Goal: Check status: Check status

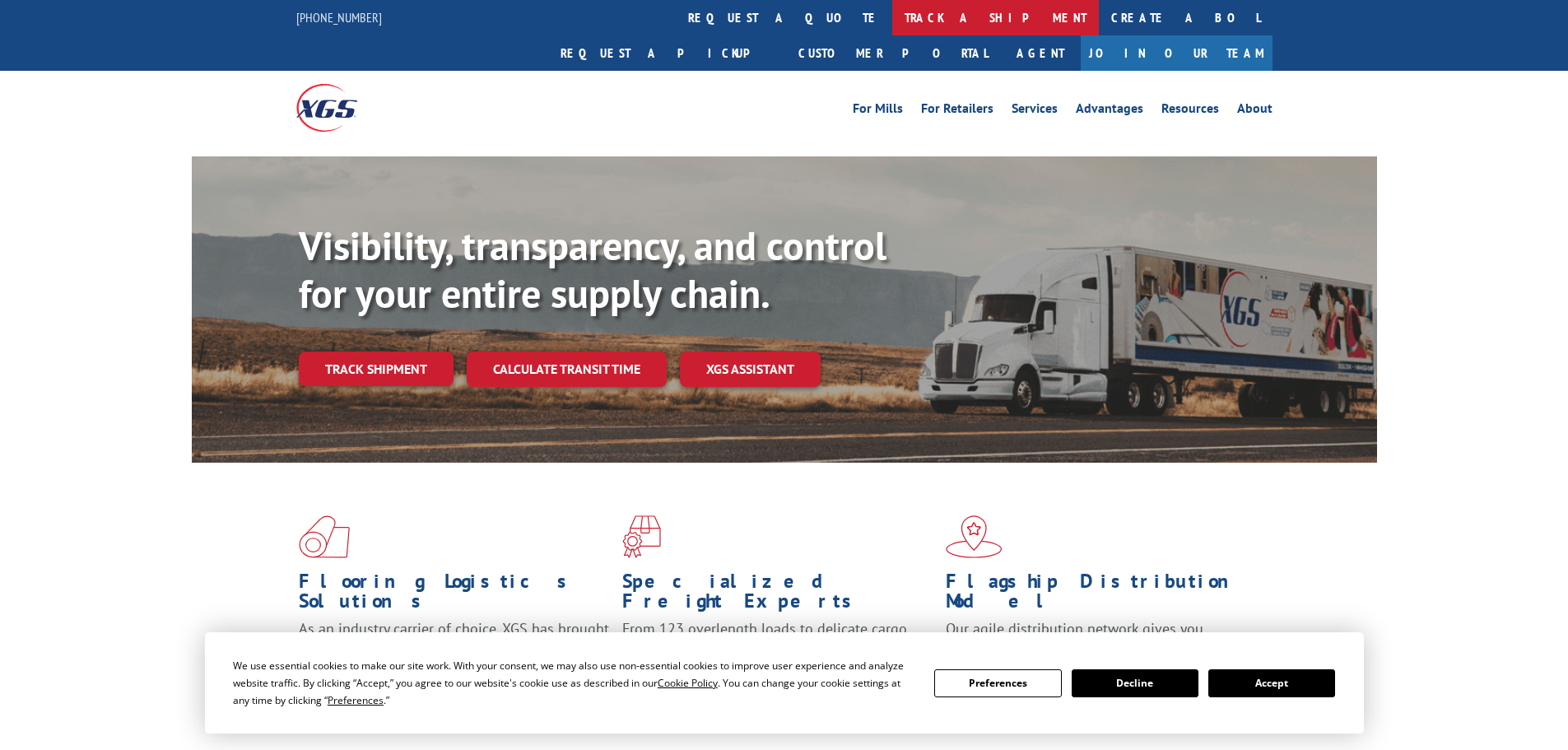
click at [892, 12] on link "track a shipment" at bounding box center [995, 17] width 207 height 36
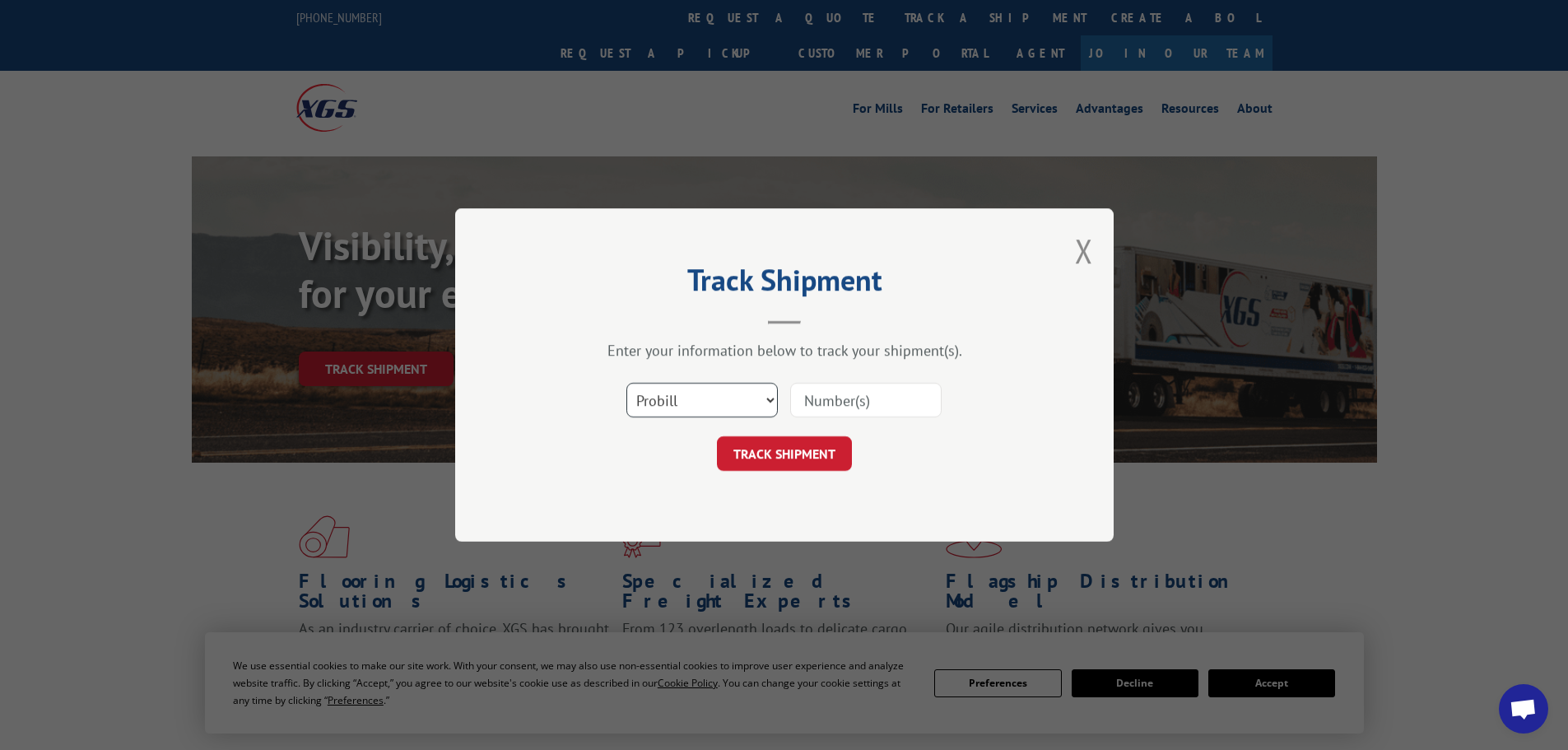
click at [733, 398] on select "Select category... Probill BOL PO" at bounding box center [701, 400] width 151 height 35
select select "po"
click at [626, 382] on select "Select category... Probill BOL PO" at bounding box center [701, 400] width 151 height 35
click at [826, 399] on input at bounding box center [866, 400] width 151 height 35
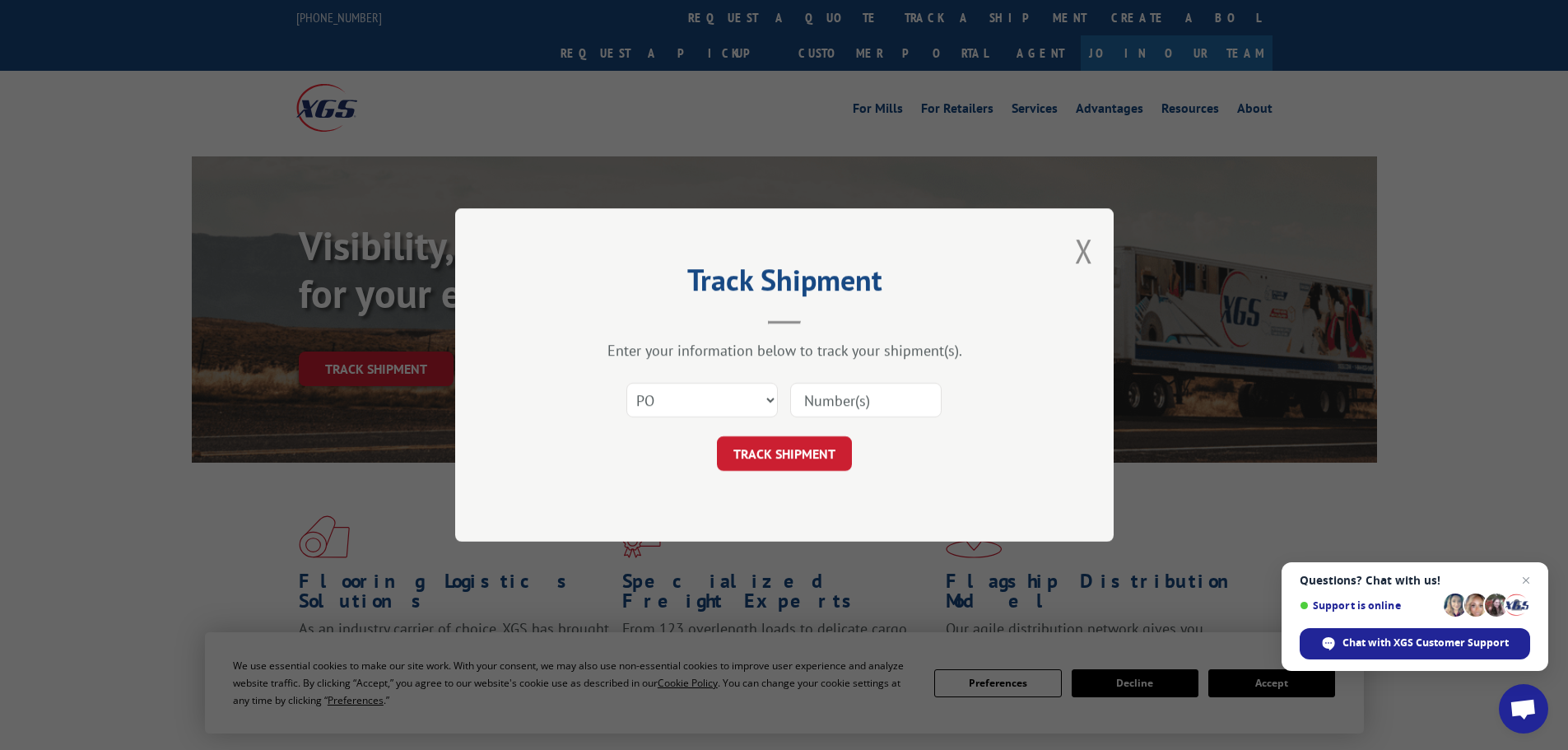
paste input "06514860"
type input "06514860"
click at [799, 458] on button "TRACK SHIPMENT" at bounding box center [784, 453] width 135 height 35
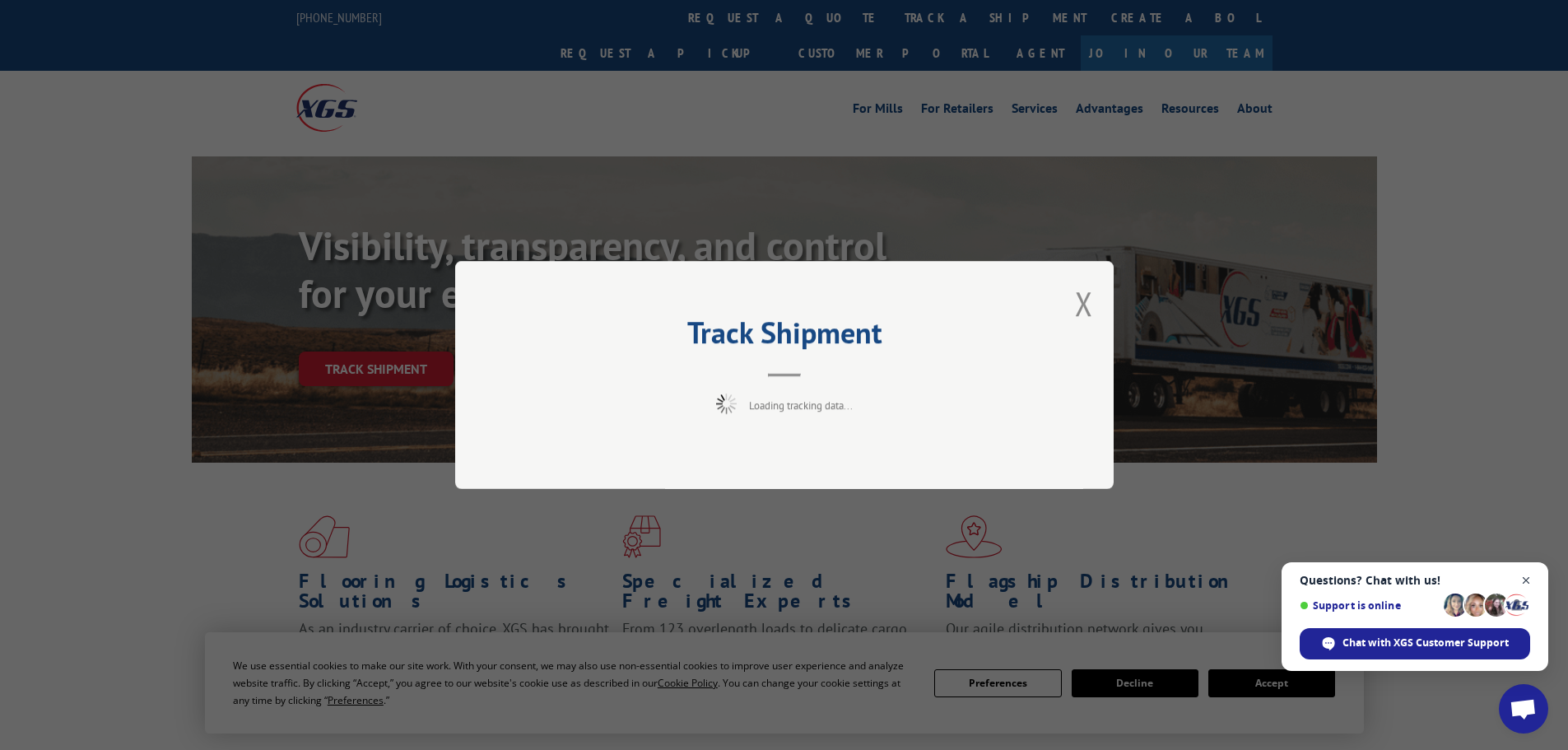
click at [1535, 582] on span "Close chat" at bounding box center [1526, 581] width 21 height 21
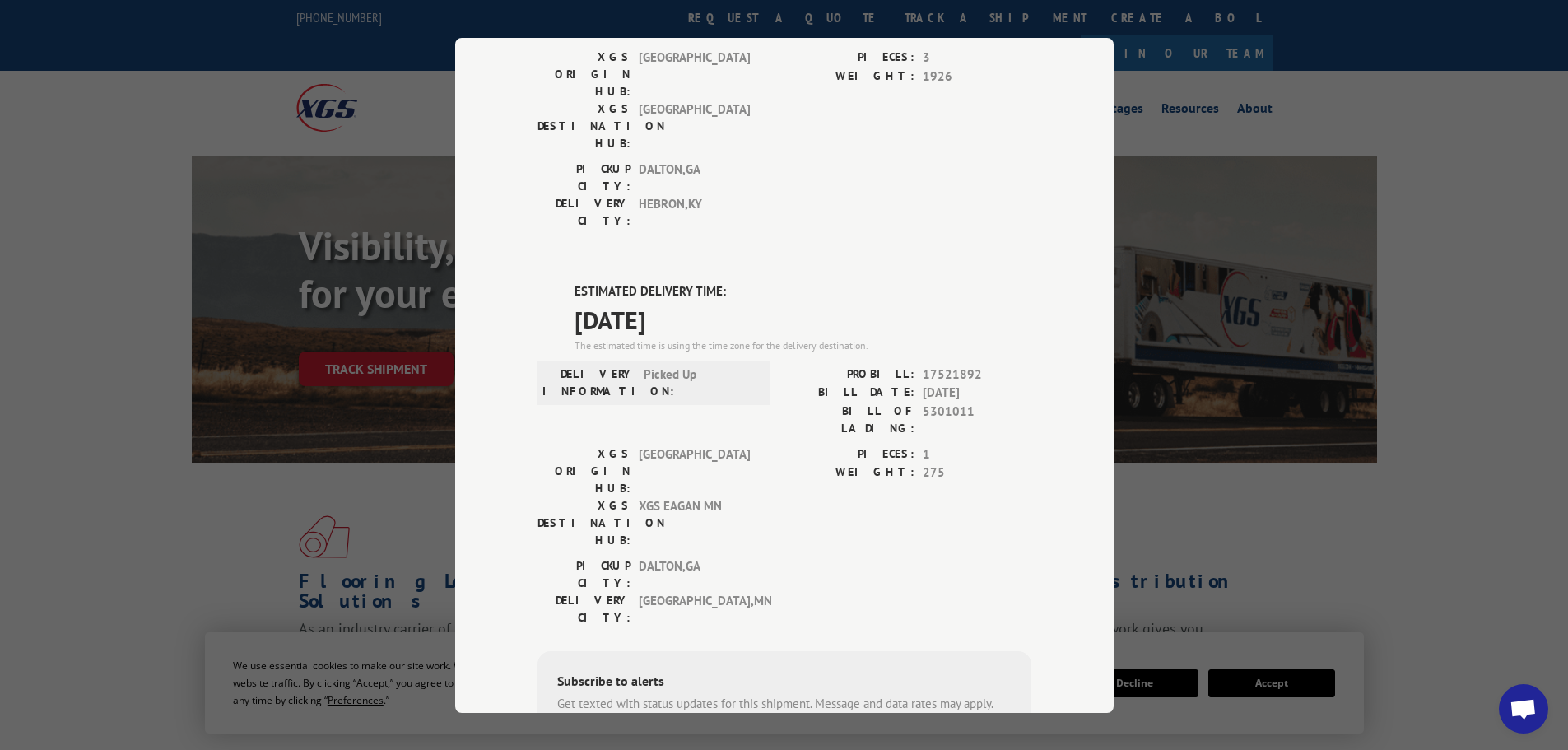
scroll to position [170, 0]
